Goal: Subscribe to service/newsletter

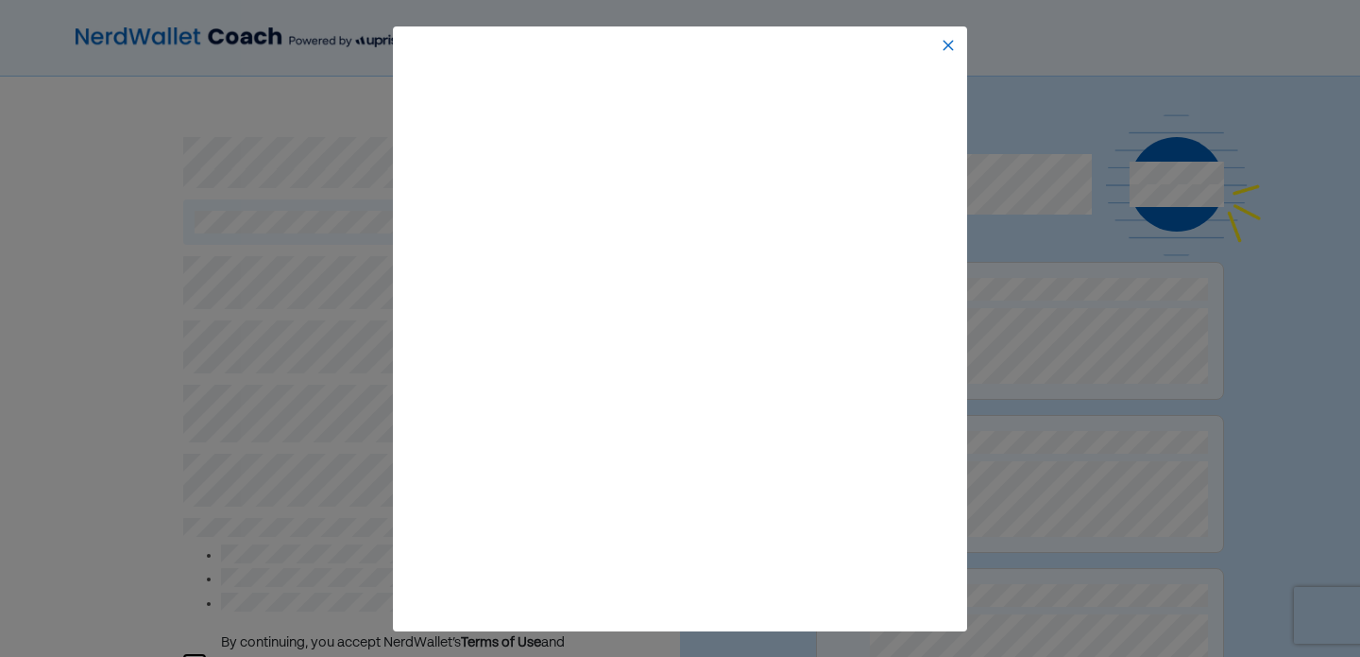
click at [947, 42] on img at bounding box center [948, 45] width 15 height 15
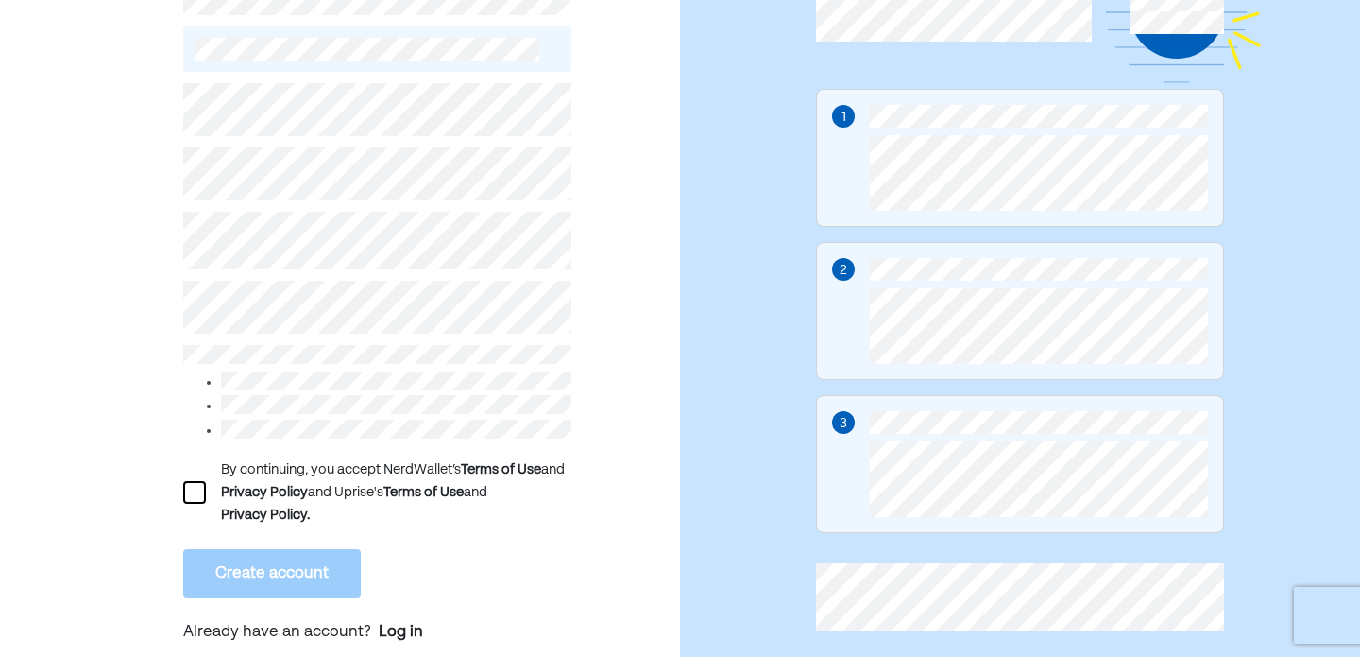
scroll to position [208, 0]
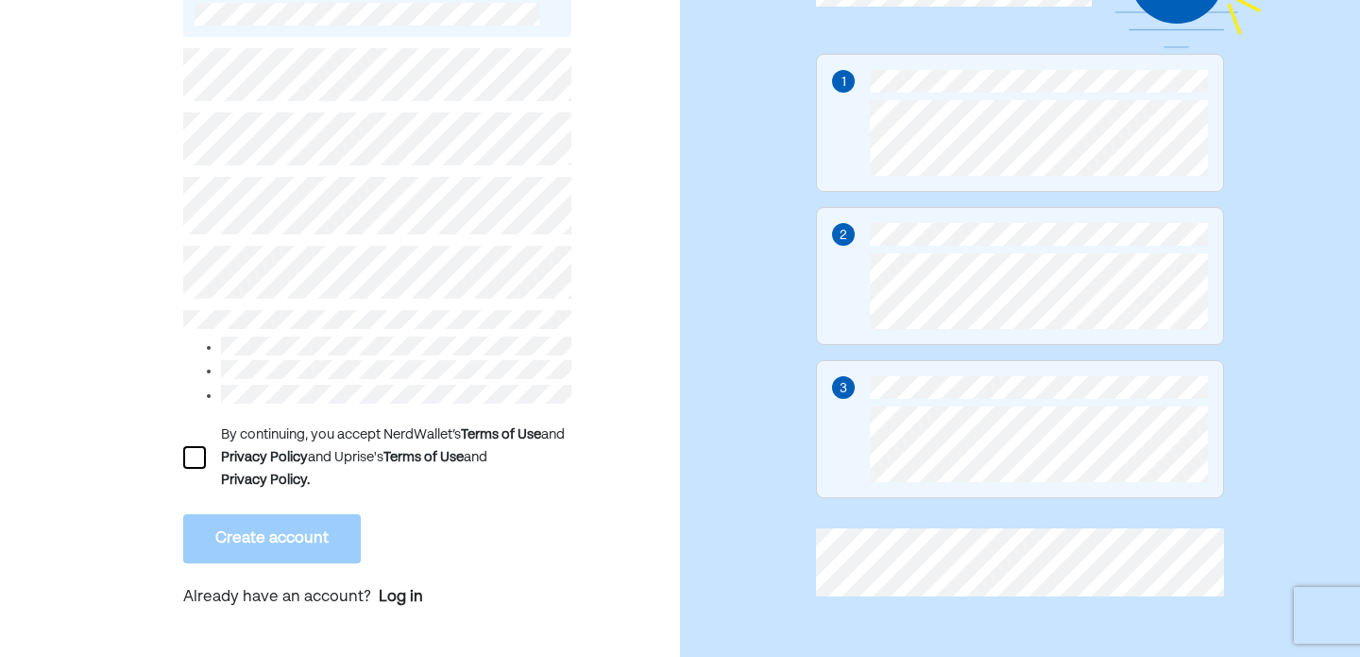
click at [396, 459] on div "By continuing, you accept NerdWallet’s Terms of Use and Privacy Policy and Upri…" at bounding box center [396, 457] width 350 height 68
click at [309, 467] on div "By continuing, you accept NerdWallet’s Terms of Use and Privacy Policy and Upri…" at bounding box center [396, 457] width 350 height 68
click at [299, 471] on div "Privacy Policy." at bounding box center [265, 480] width 89 height 23
click at [207, 452] on div "By continuing, you accept NerdWallet’s Terms of Use and Privacy Policy and Upri…" at bounding box center [377, 457] width 388 height 68
click at [196, 452] on div at bounding box center [194, 457] width 23 height 23
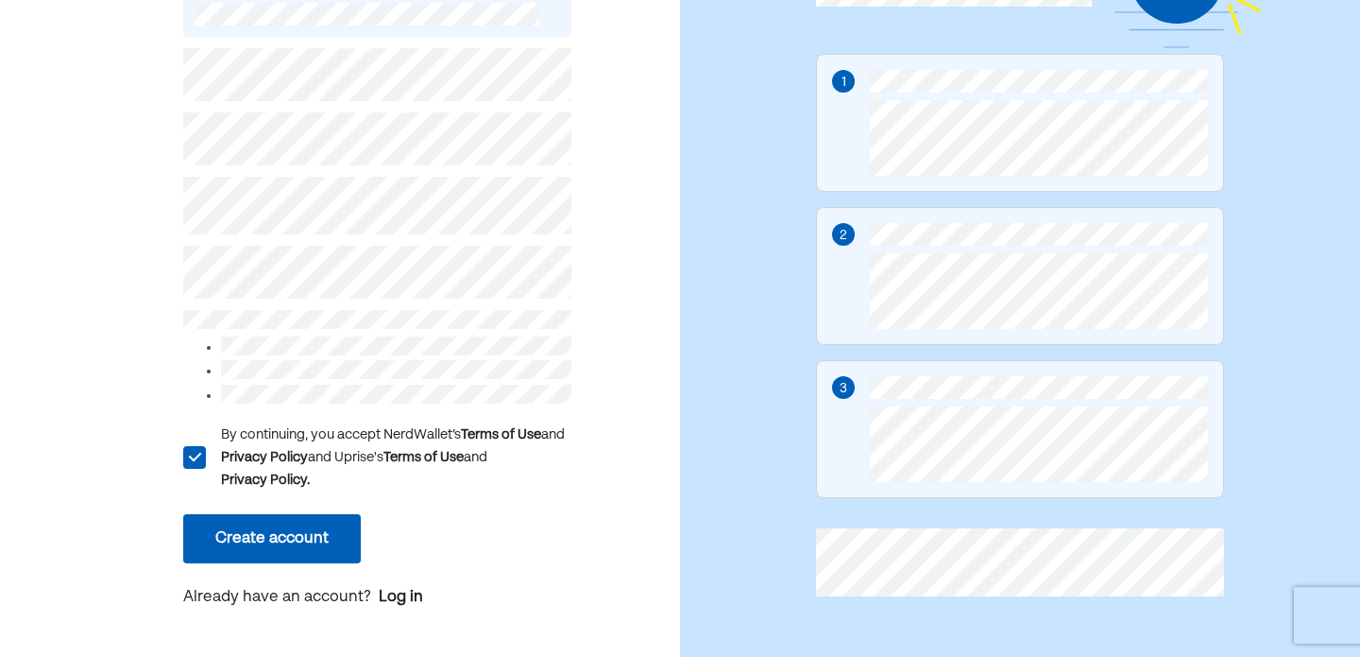
click at [231, 527] on button "Create account" at bounding box center [272, 538] width 178 height 49
click at [307, 522] on button "Create account" at bounding box center [272, 538] width 178 height 49
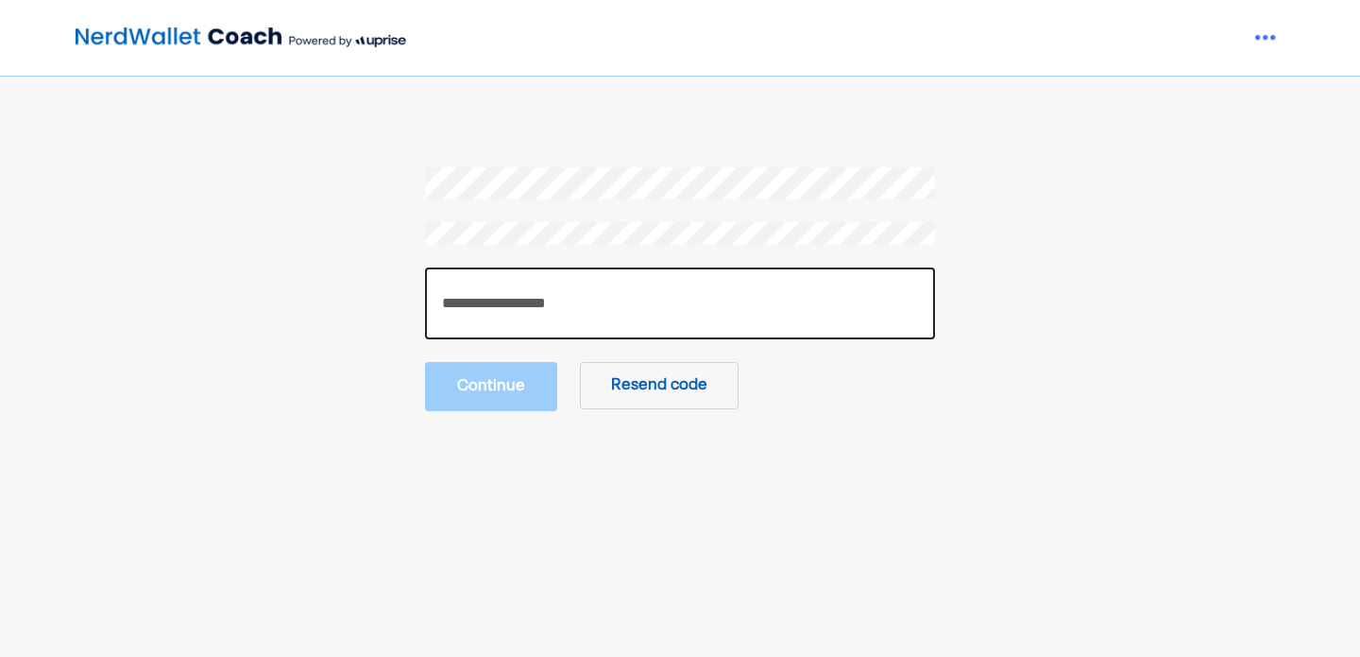
click at [807, 298] on input "number" at bounding box center [680, 303] width 510 height 72
type input "******"
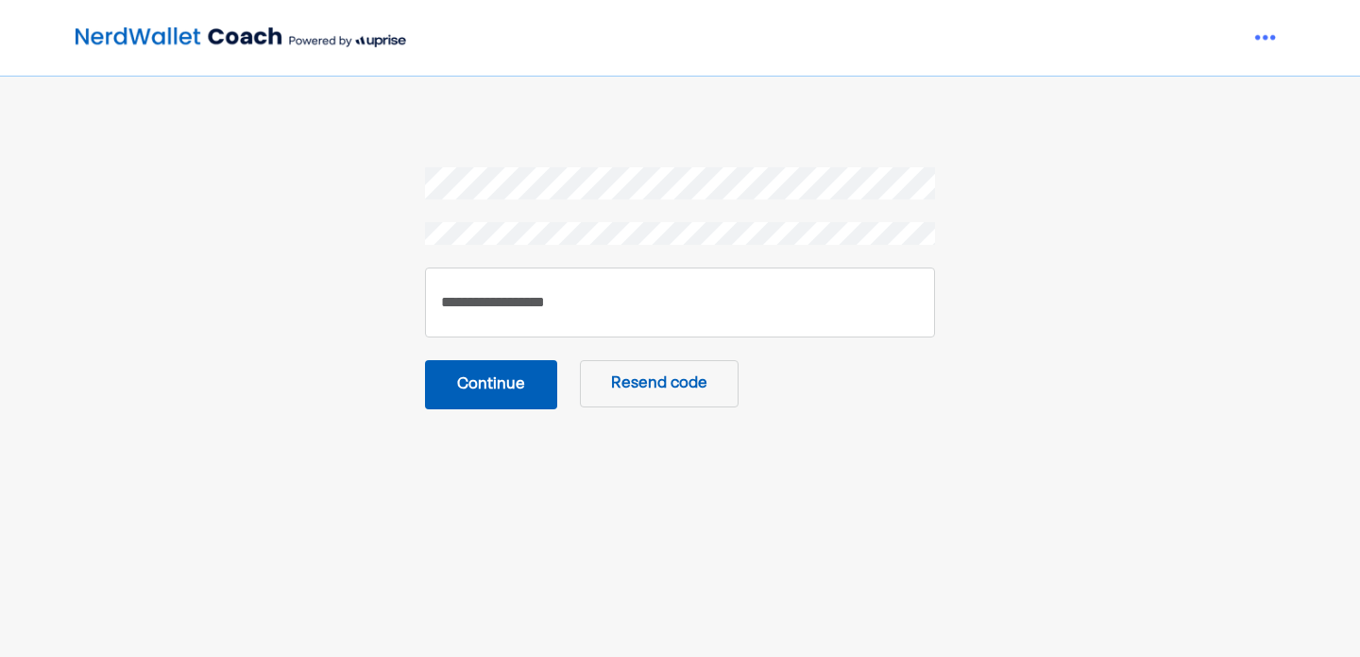
click at [510, 383] on button "Continue" at bounding box center [491, 384] width 132 height 49
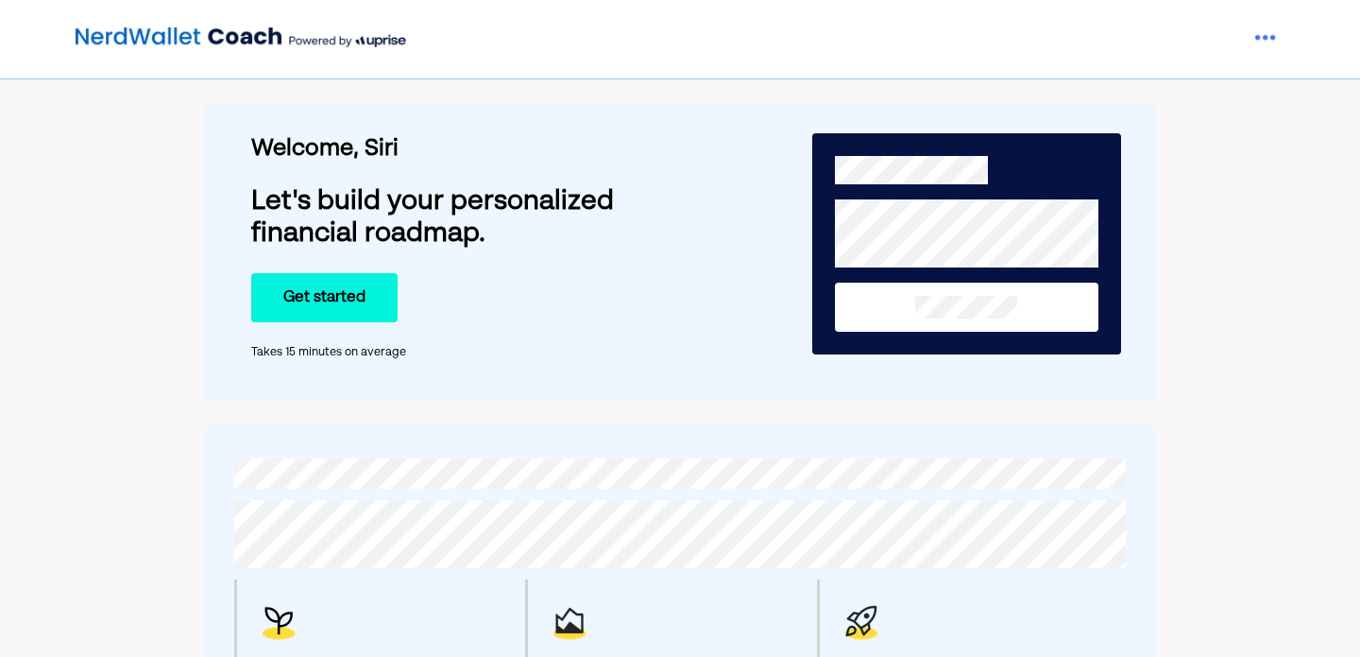
click at [350, 310] on button "Get started" at bounding box center [324, 297] width 146 height 49
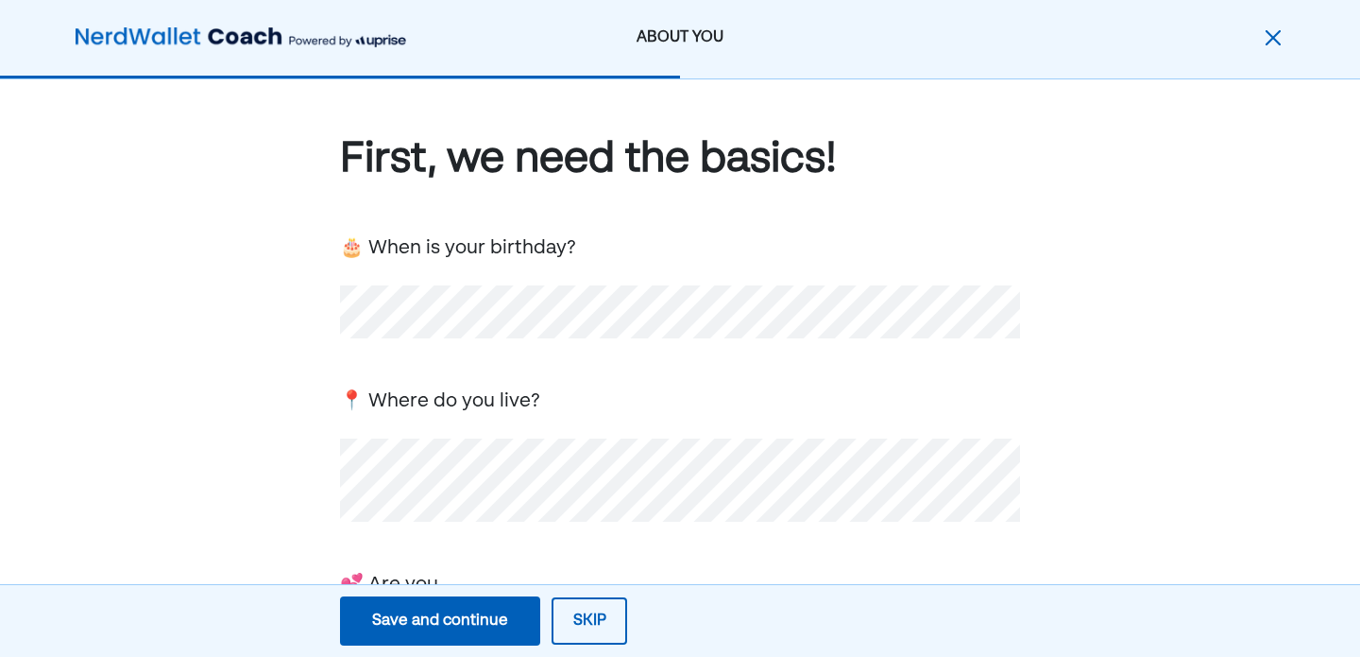
click at [217, 470] on div "First, we need the basics! 🎂 When is your birthday? 📍 Where do you live? 💕 Are …" at bounding box center [680, 615] width 1360 height 1073
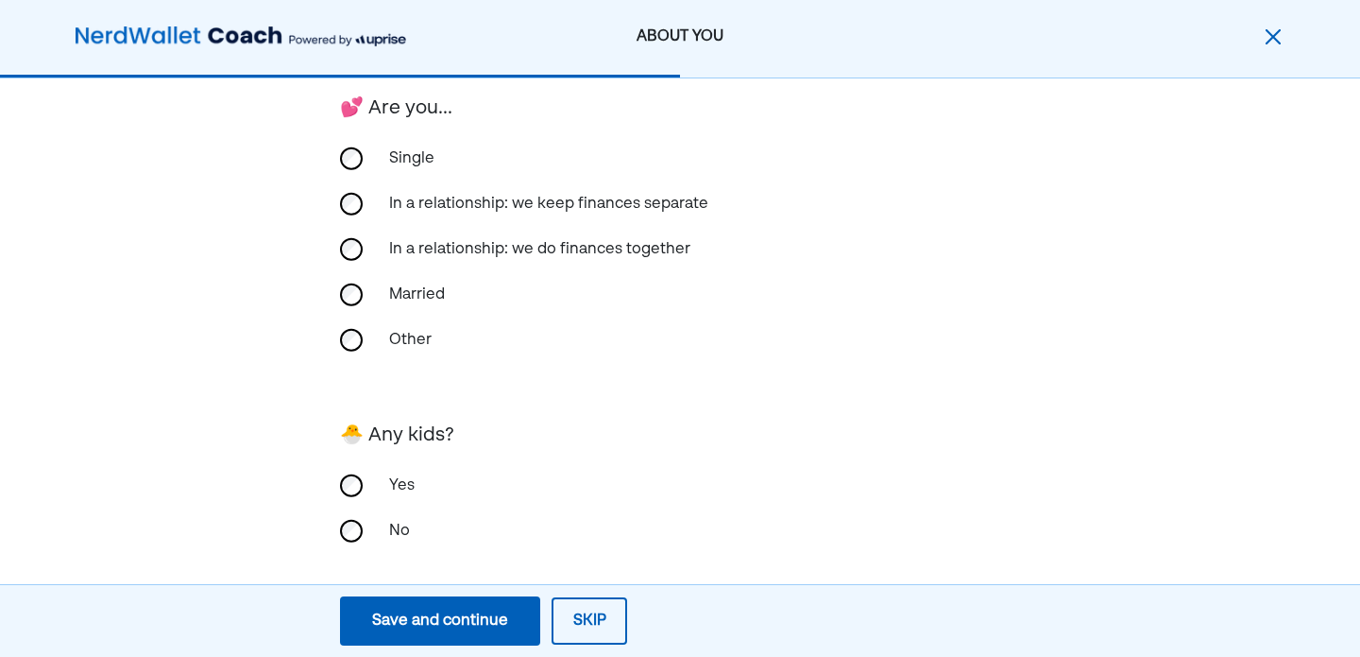
scroll to position [496, 0]
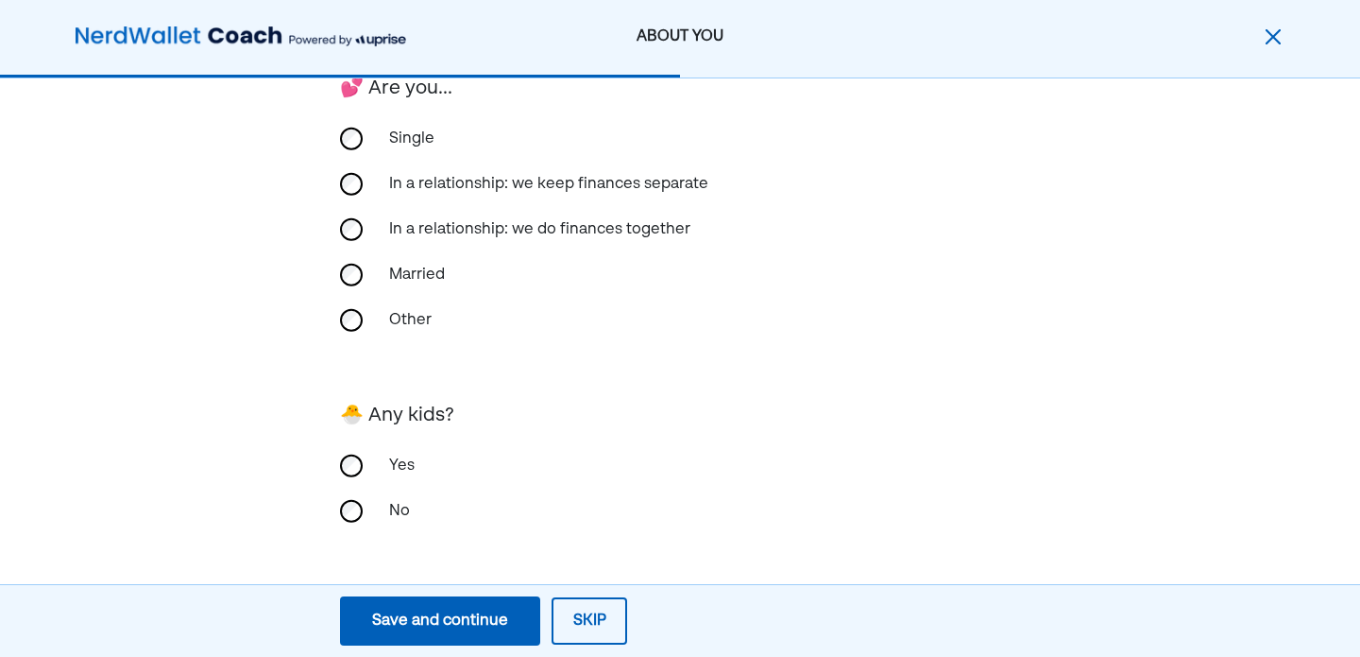
click at [404, 618] on div "Save and continue" at bounding box center [440, 620] width 136 height 23
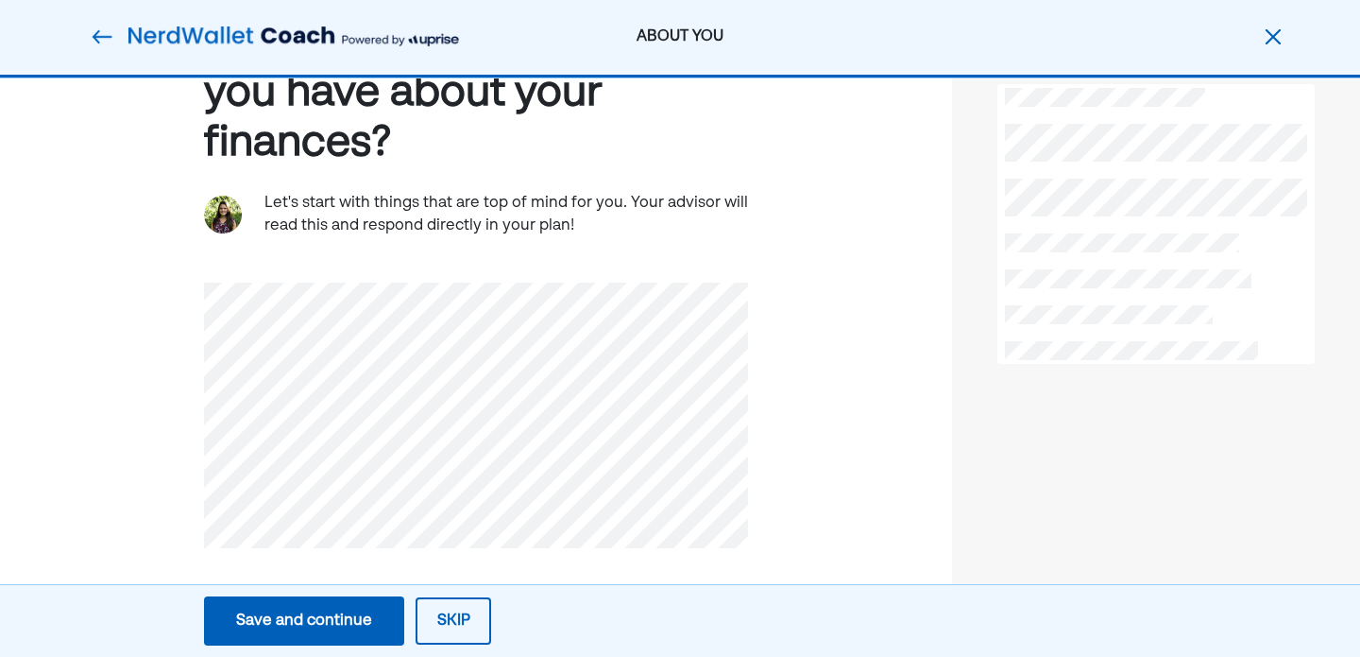
scroll to position [121, 0]
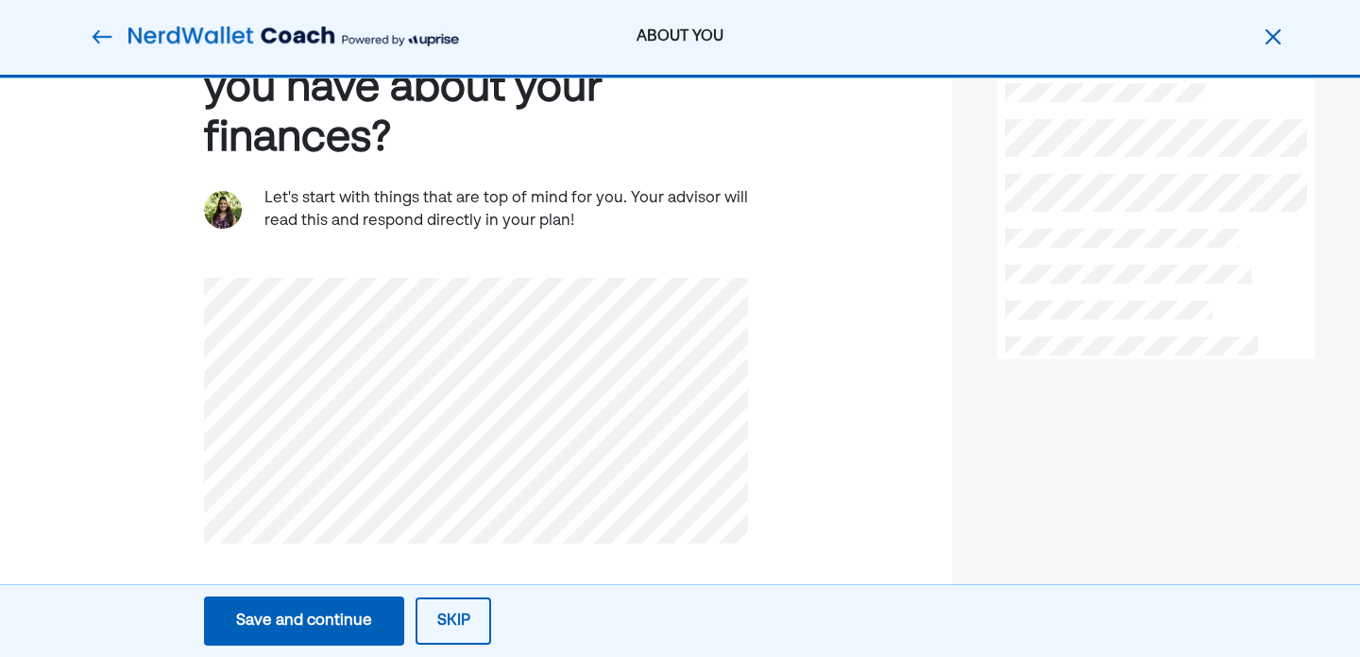
click at [244, 636] on button "Save and continue Save Save and continue" at bounding box center [304, 620] width 200 height 49
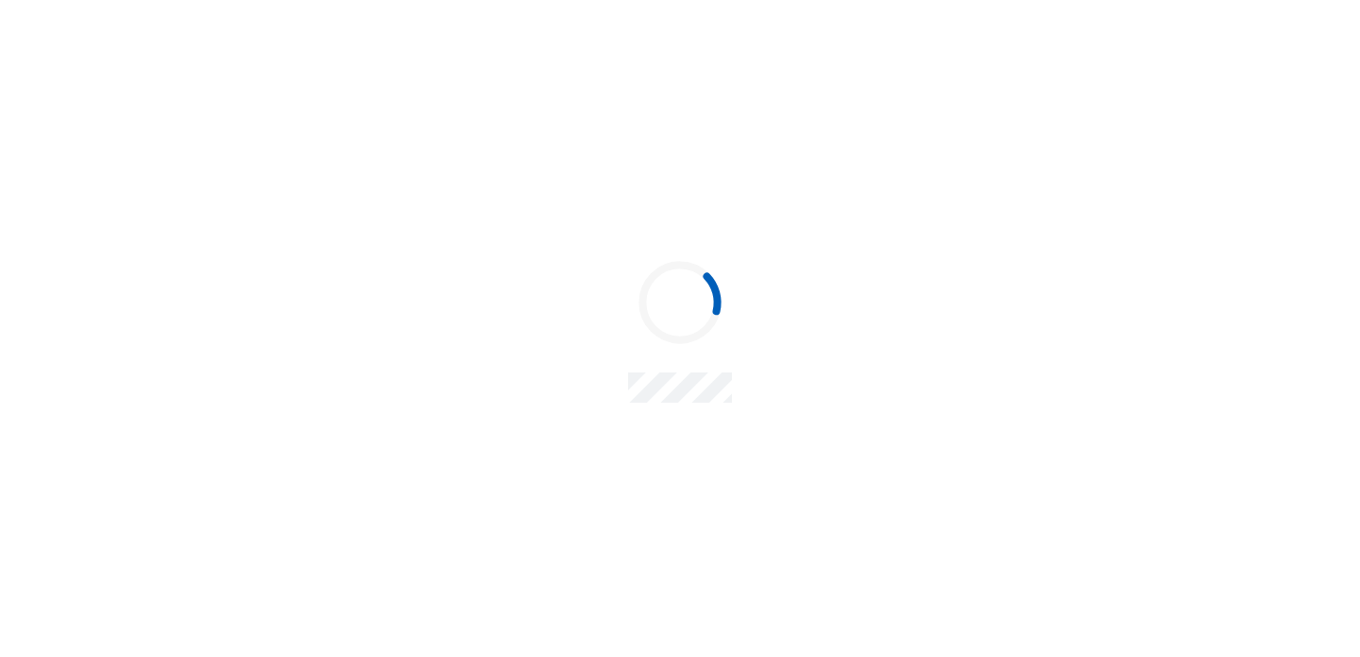
scroll to position [0, 0]
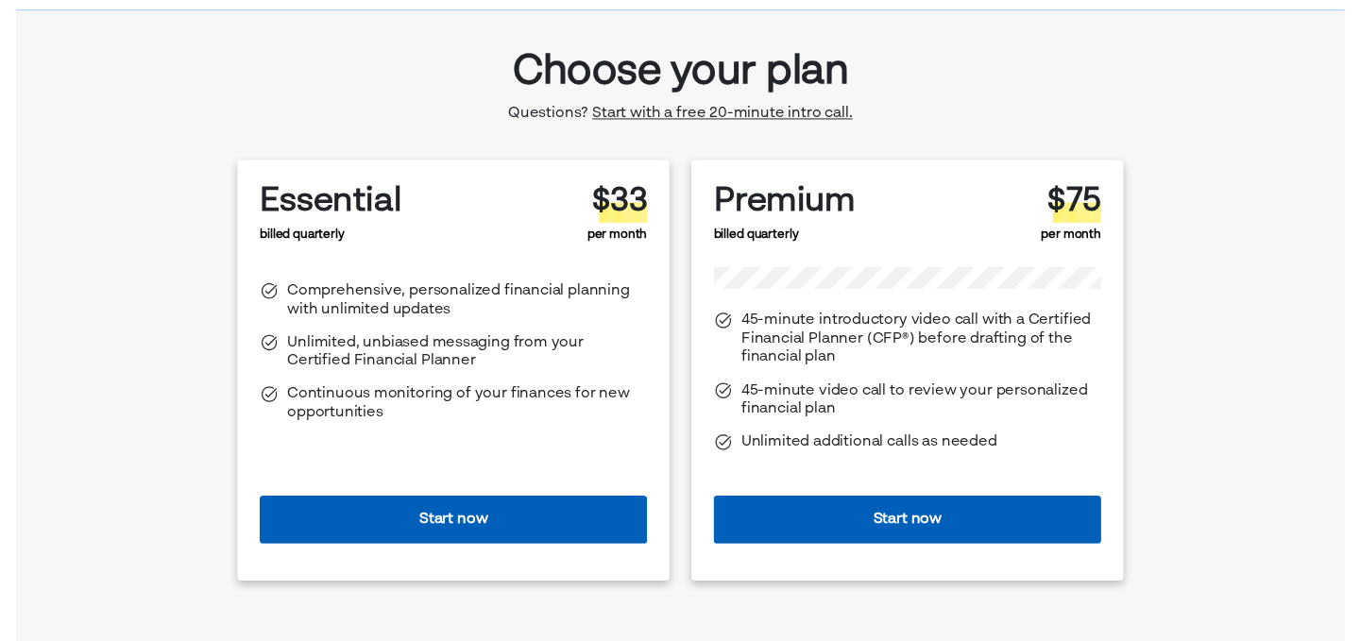
scroll to position [56, 0]
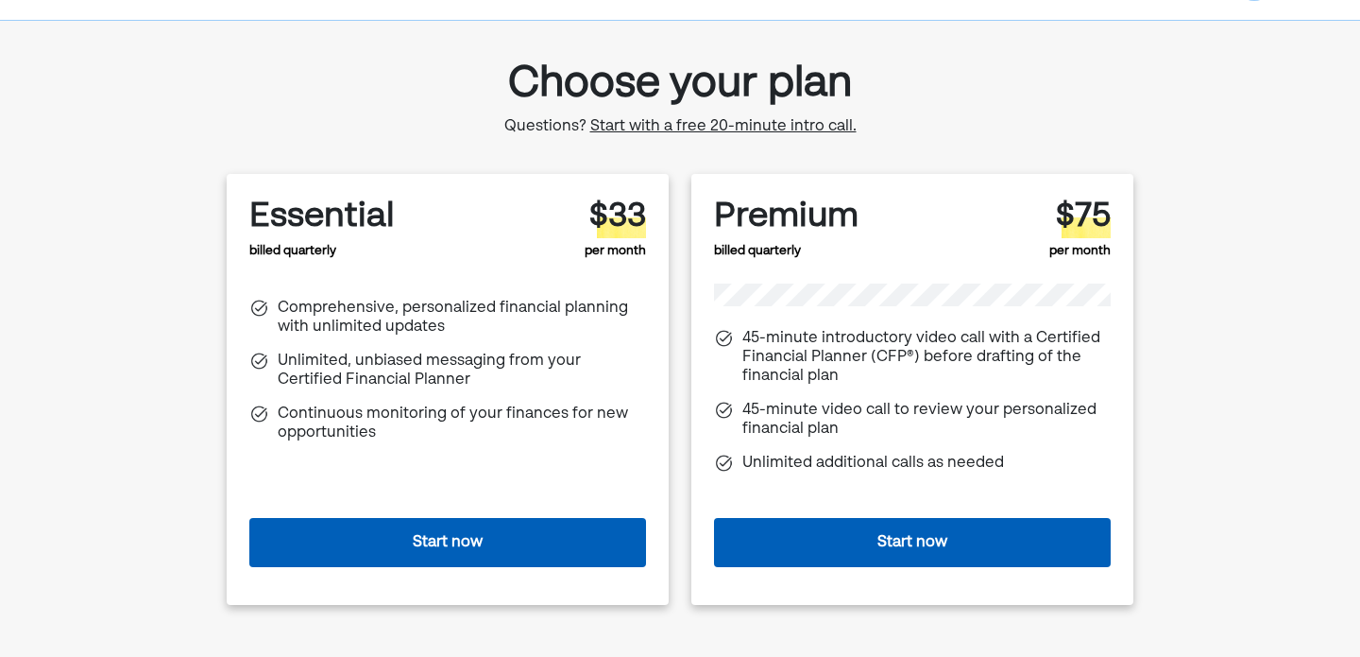
click at [625, 134] on span "Start with a free 20-minute intro call." at bounding box center [723, 126] width 266 height 15
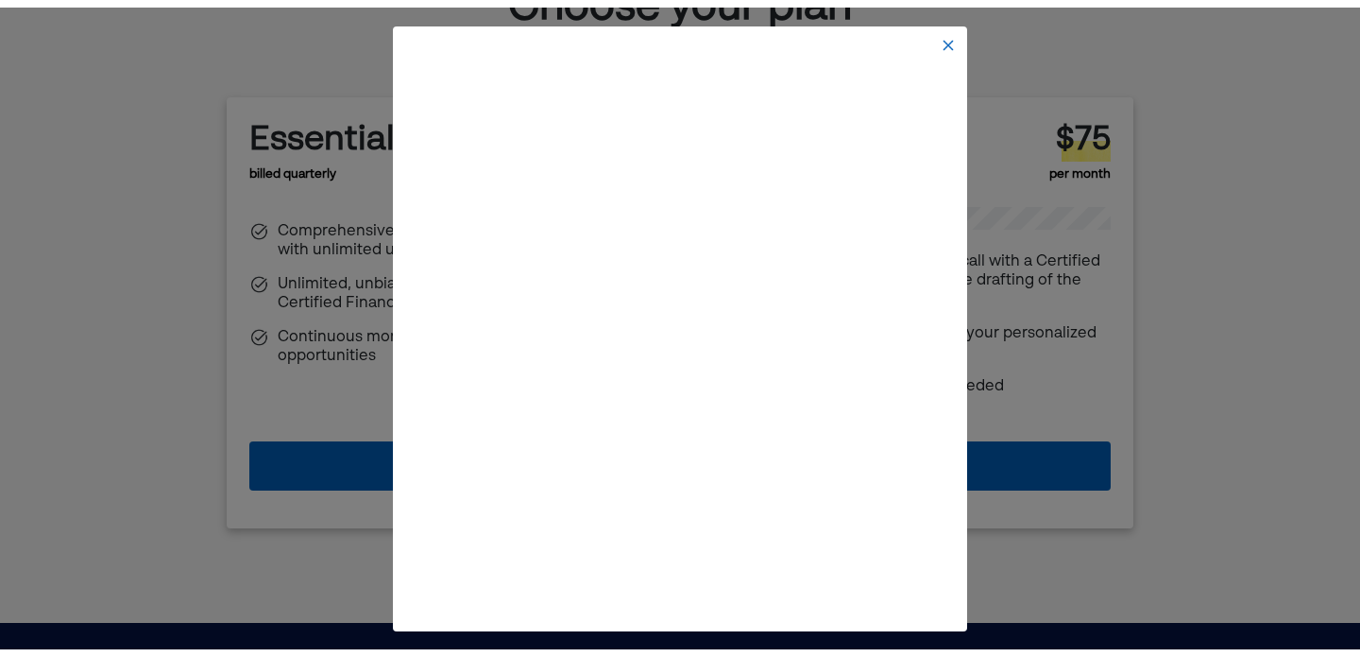
scroll to position [145, 0]
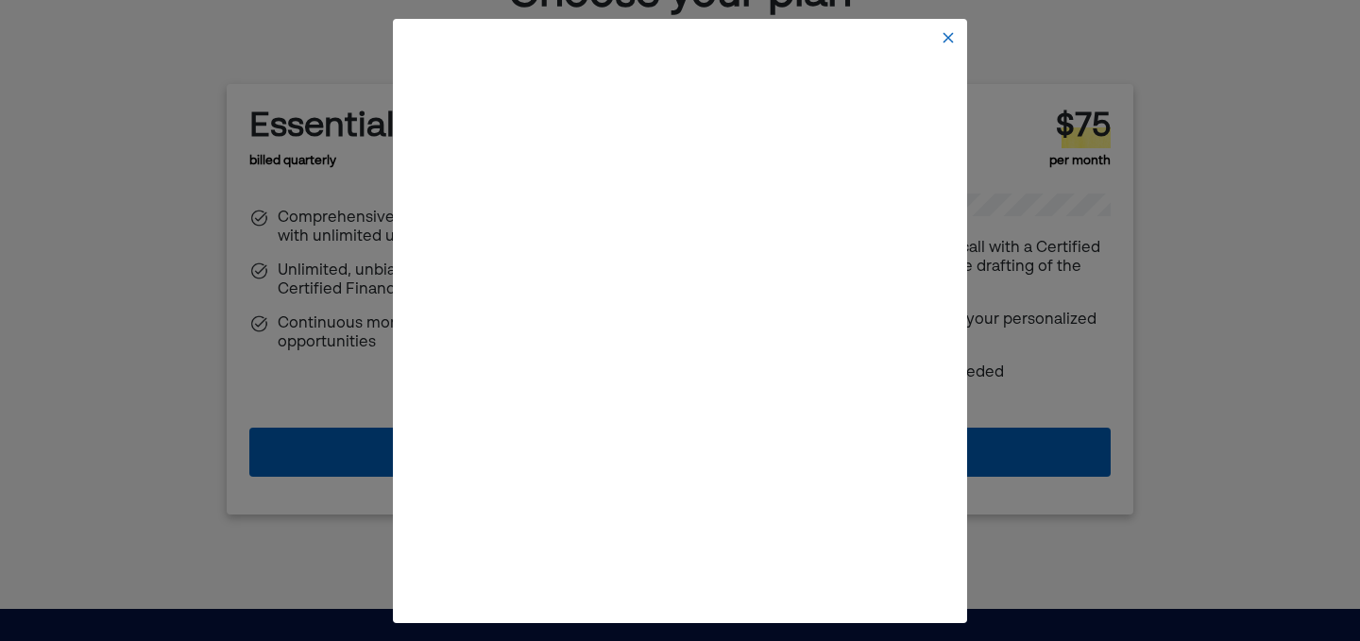
click at [944, 37] on img at bounding box center [948, 37] width 15 height 15
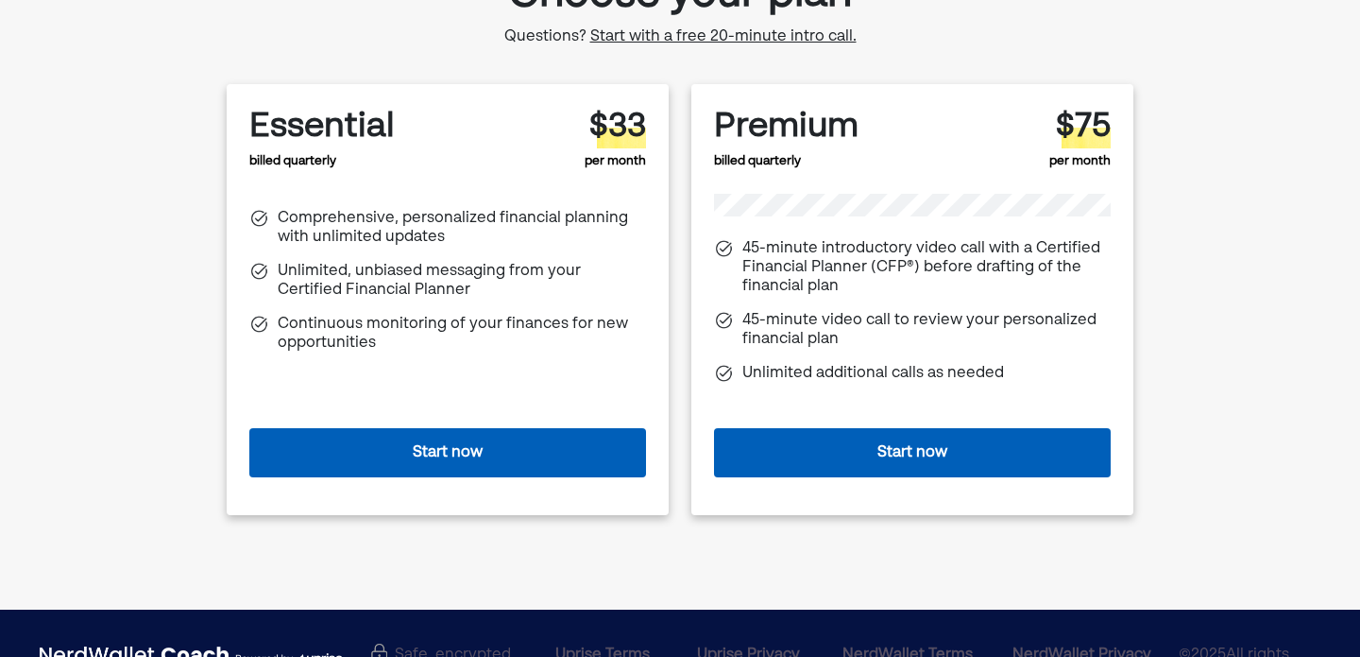
click at [601, 457] on button "Start now" at bounding box center [447, 452] width 397 height 49
